Goal: Information Seeking & Learning: Understand process/instructions

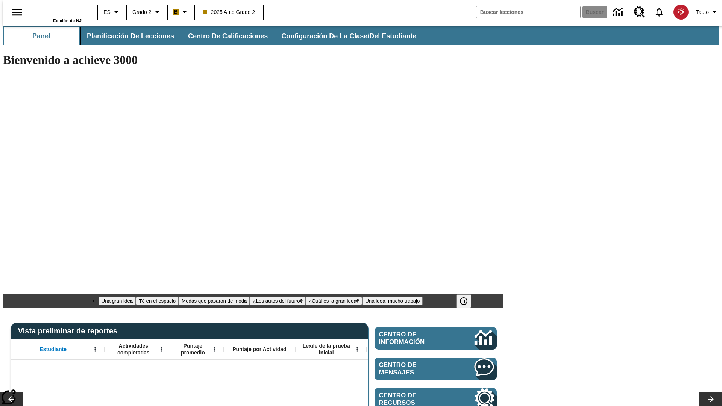
click at [126, 36] on span "Planificación de lecciones" at bounding box center [130, 36] width 87 height 9
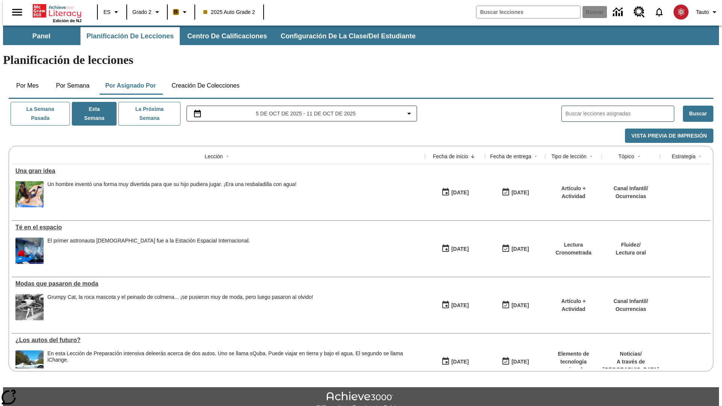
click at [204, 77] on button "Creación de colecciones" at bounding box center [206, 86] width 80 height 18
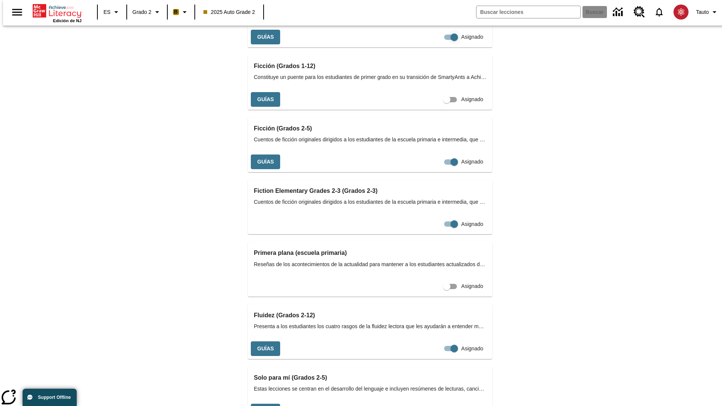
click at [433, 44] on input "Asignado" at bounding box center [454, 37] width 43 height 14
checkbox input "false"
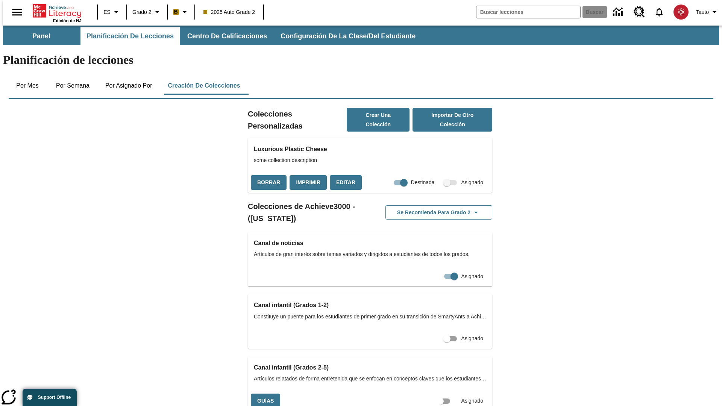
scroll to position [0, 7]
